Goal: Information Seeking & Learning: Learn about a topic

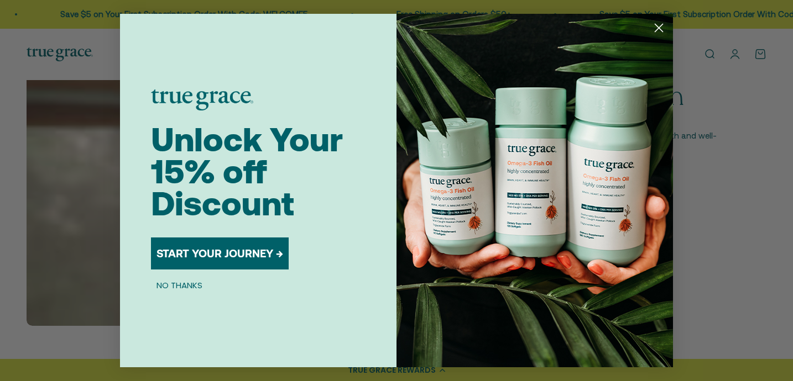
click at [655, 30] on circle "Close dialog" at bounding box center [658, 28] width 18 height 18
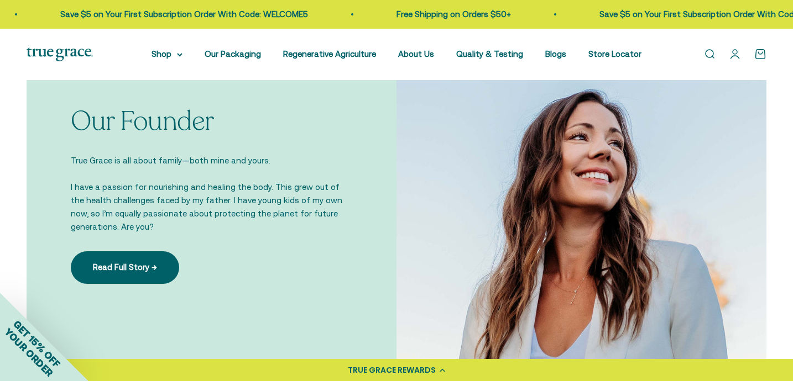
scroll to position [743, 0]
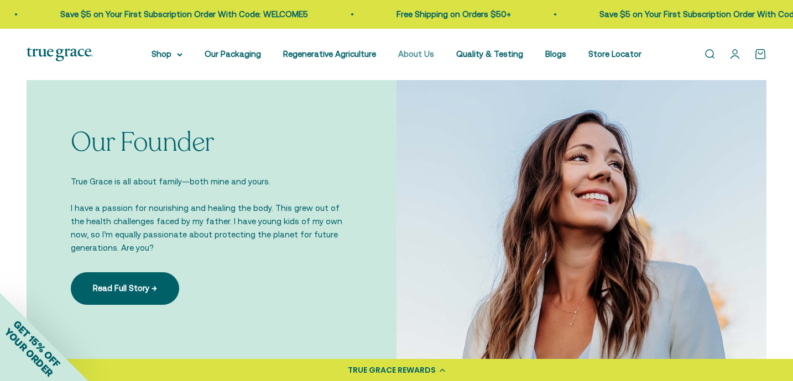
click at [434, 54] on link "About Us" at bounding box center [416, 53] width 36 height 9
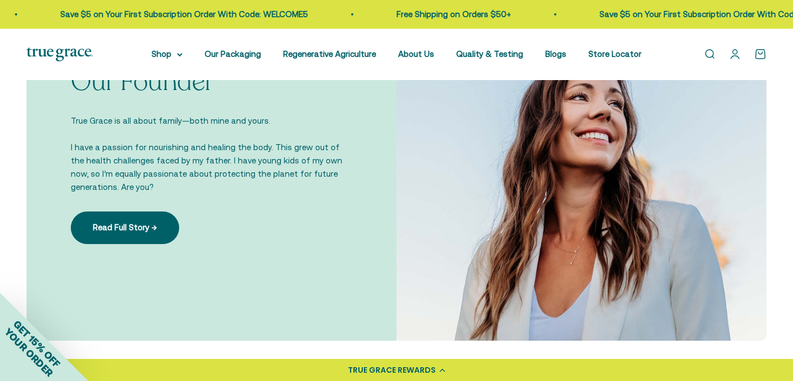
scroll to position [809, 0]
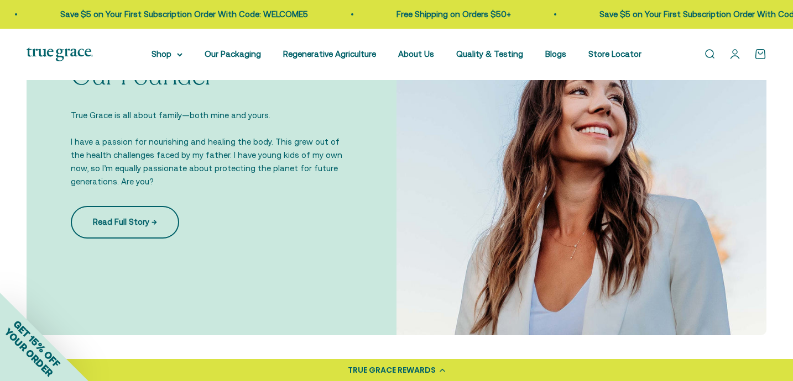
click at [124, 238] on link "Read Full Story →" at bounding box center [125, 222] width 108 height 32
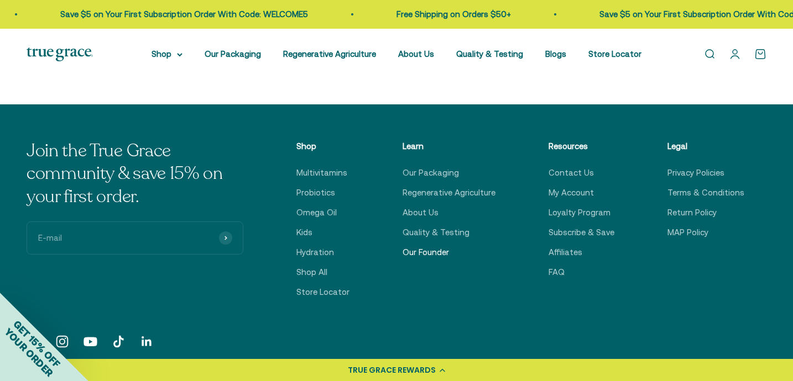
scroll to position [1922, 0]
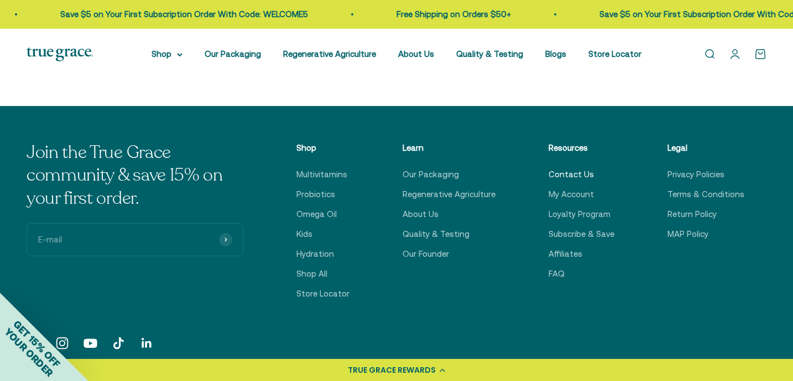
click at [579, 181] on link "Contact Us" at bounding box center [570, 174] width 45 height 13
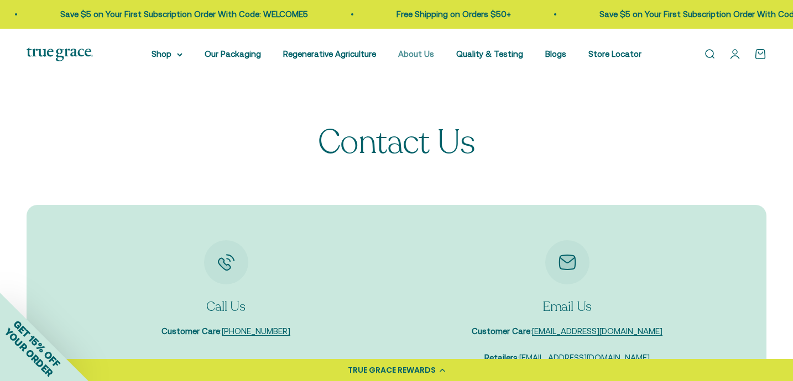
click at [434, 50] on link "About Us" at bounding box center [416, 53] width 36 height 9
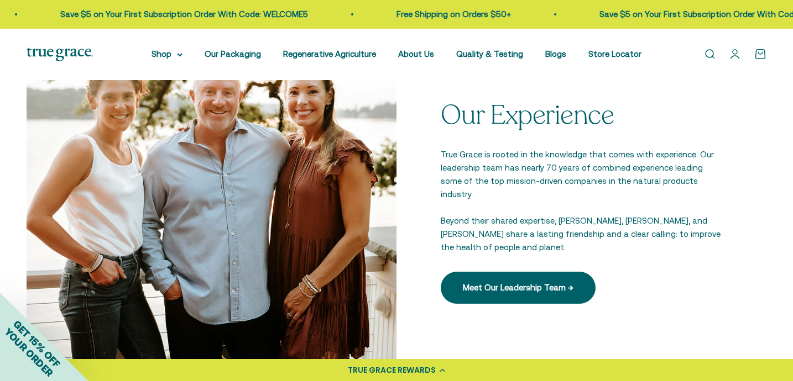
scroll to position [1569, 0]
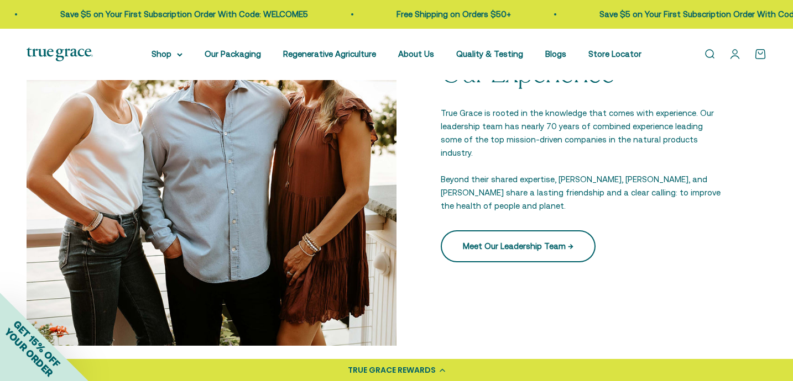
click at [511, 254] on link "Meet Our Leadership Team →" at bounding box center [517, 246] width 155 height 32
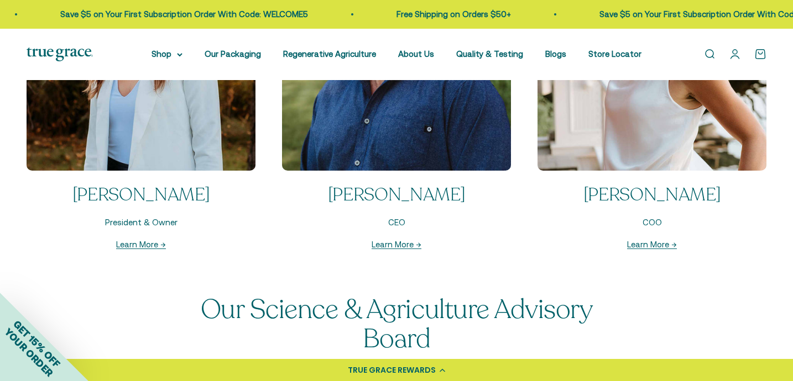
scroll to position [1216, 0]
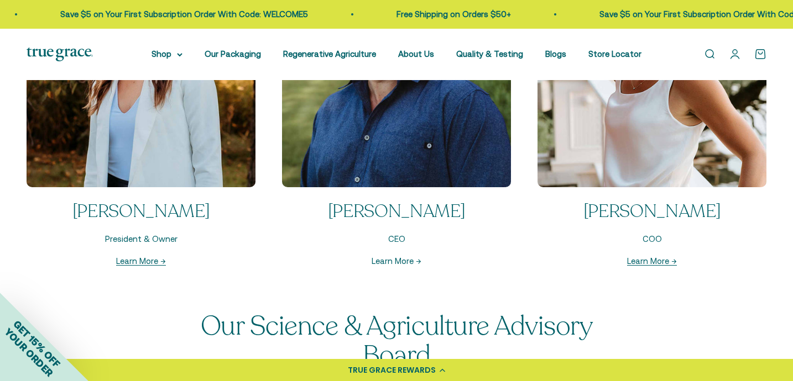
click at [398, 266] on link "Learn More →" at bounding box center [396, 260] width 50 height 9
